Goal: Information Seeking & Learning: Learn about a topic

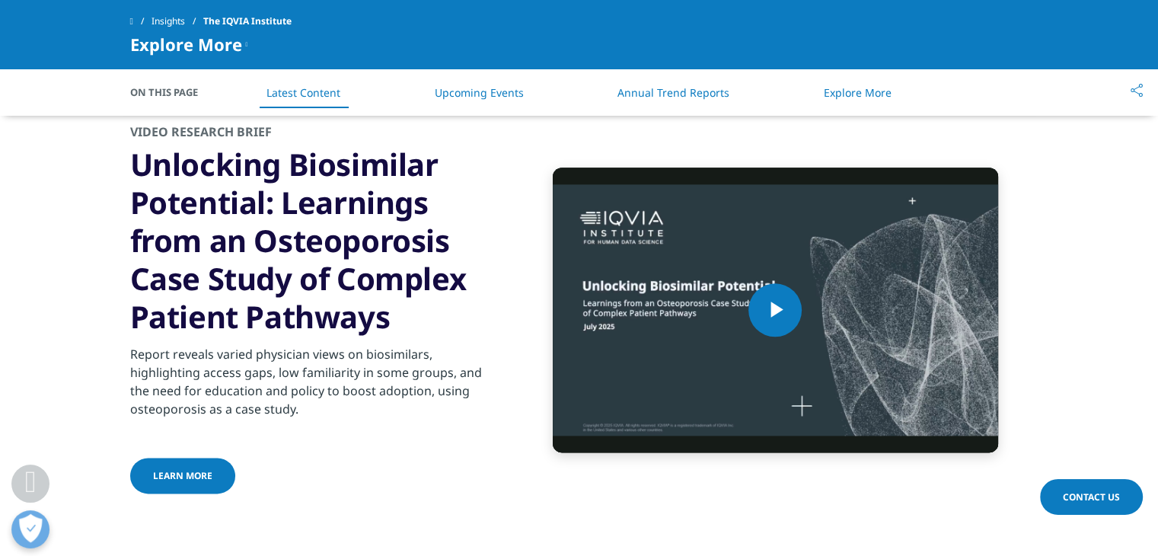
scroll to position [1752, 0]
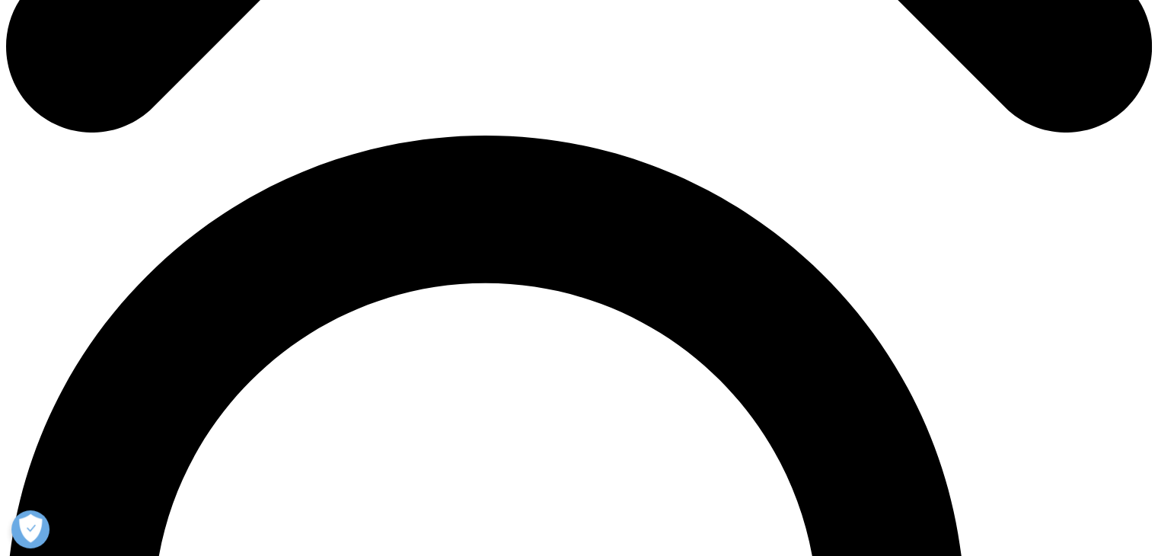
scroll to position [914, 0]
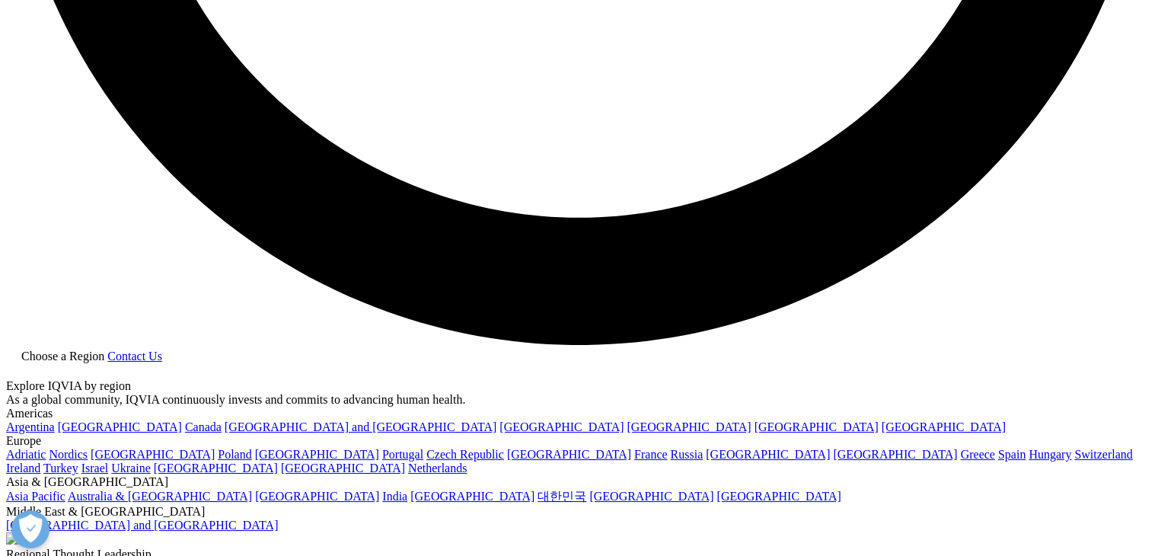
scroll to position [3123, 0]
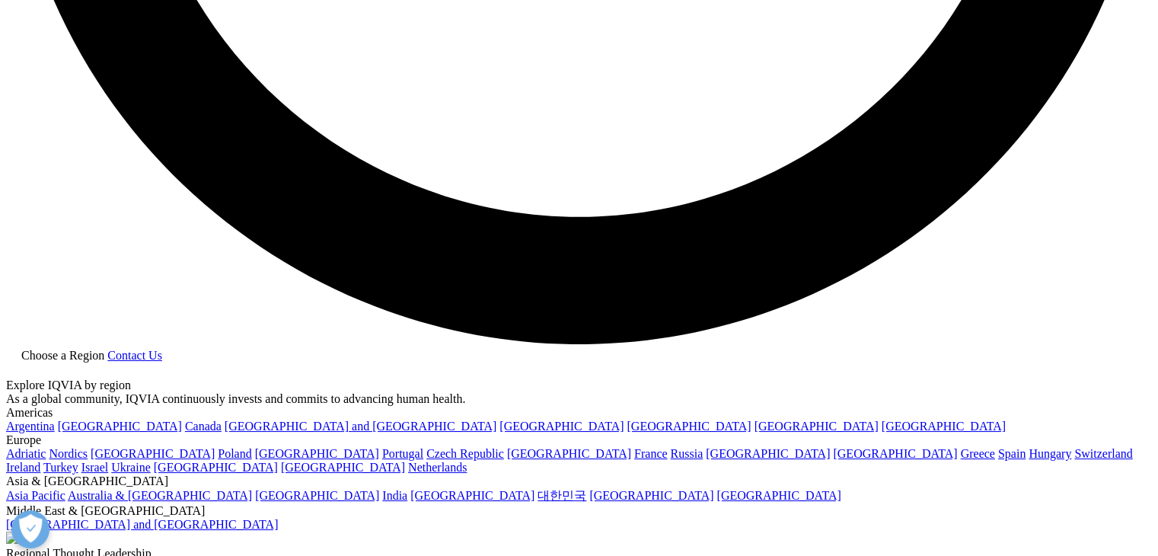
drag, startPoint x: 369, startPoint y: 238, endPoint x: 457, endPoint y: 239, distance: 87.6
drag, startPoint x: 372, startPoint y: 242, endPoint x: 737, endPoint y: 239, distance: 365.6
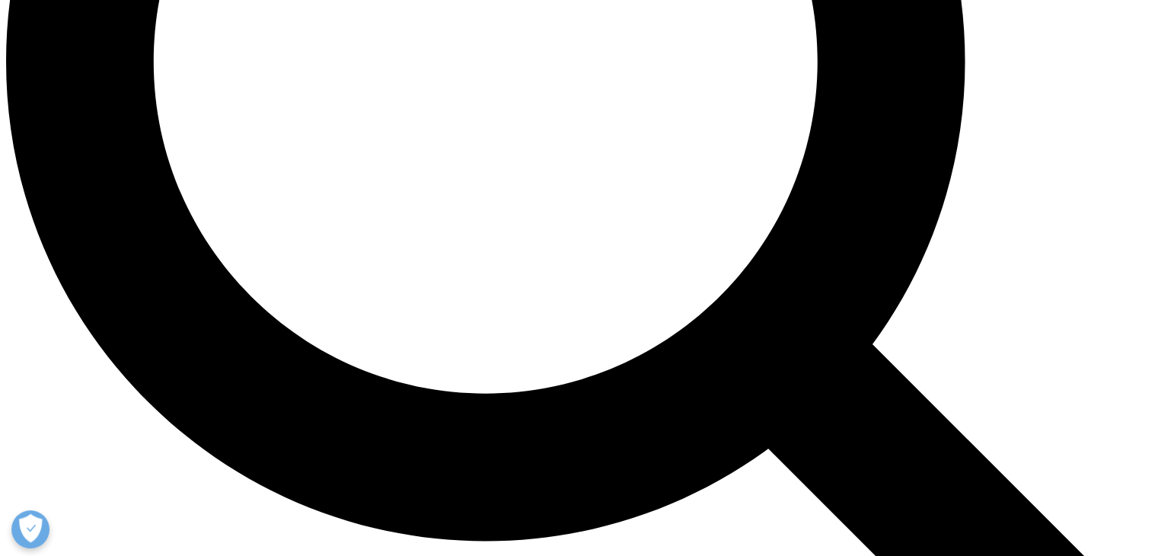
scroll to position [1513, 0]
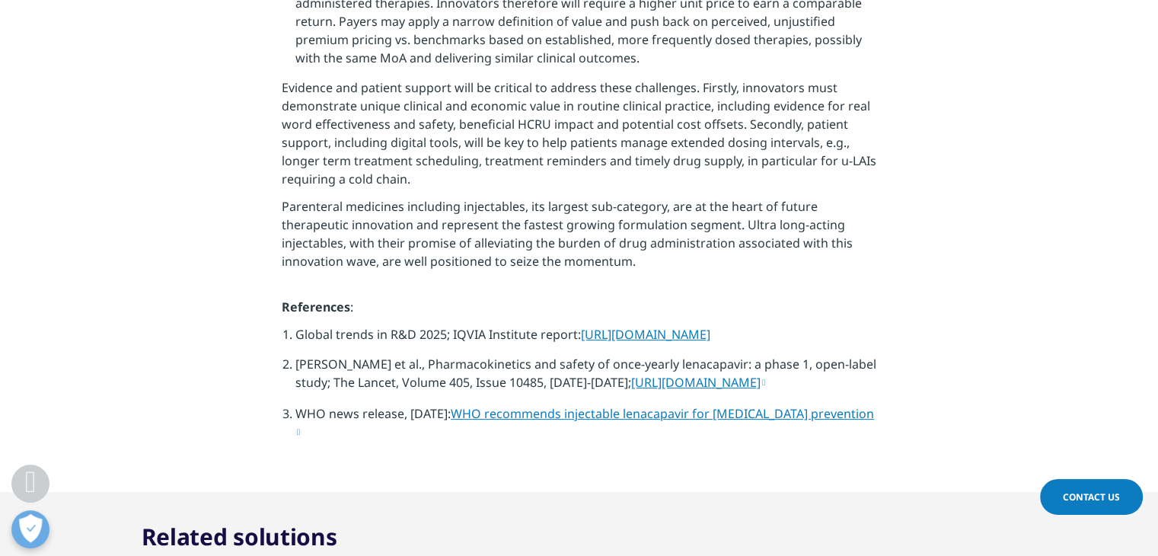
scroll to position [5093, 0]
